Goal: Information Seeking & Learning: Learn about a topic

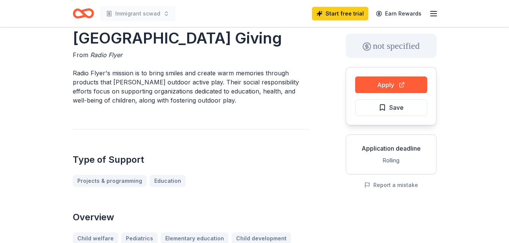
scroll to position [33, 0]
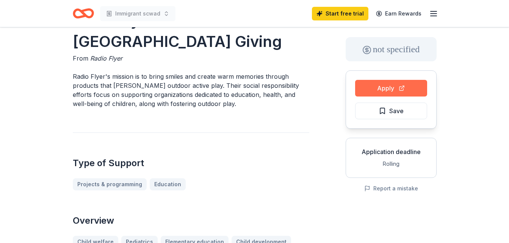
click at [384, 85] on button "Apply" at bounding box center [391, 88] width 72 height 17
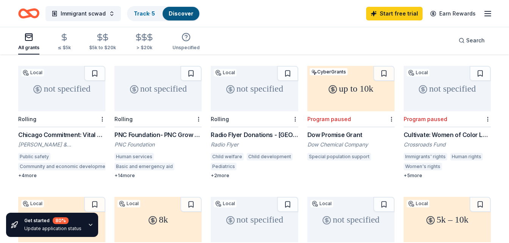
scroll to position [210, 0]
click at [145, 112] on div "not specified Rolling PNC Foundation- PNC Grow Up Great PNC Foundation Human se…" at bounding box center [158, 122] width 87 height 113
click at [64, 131] on div "Chicago Commitment: Vital Communities Grant" at bounding box center [61, 135] width 87 height 9
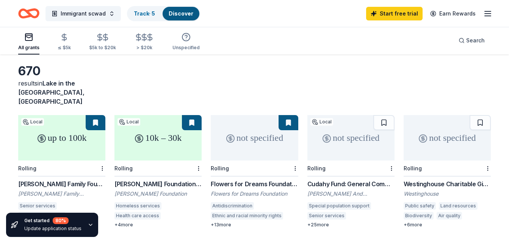
scroll to position [31, 0]
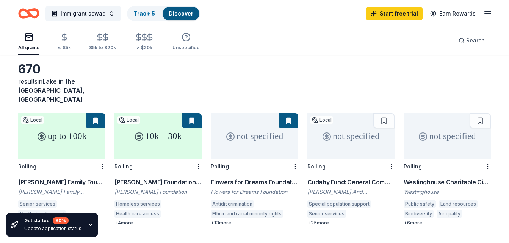
click at [251, 178] on div "Flowers for Dreams Foundation Grant" at bounding box center [254, 182] width 87 height 9
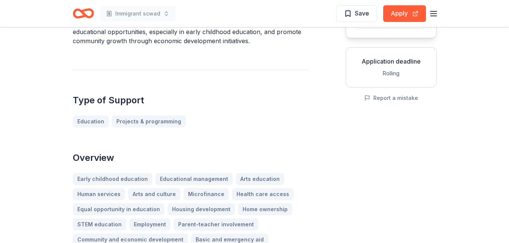
scroll to position [123, 0]
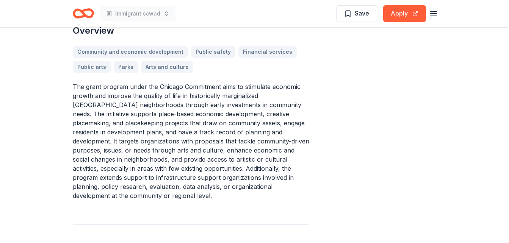
scroll to position [257, 0]
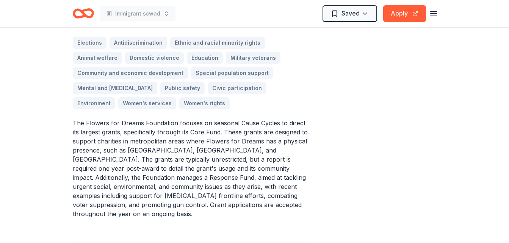
scroll to position [266, 0]
